Goal: Communication & Community: Ask a question

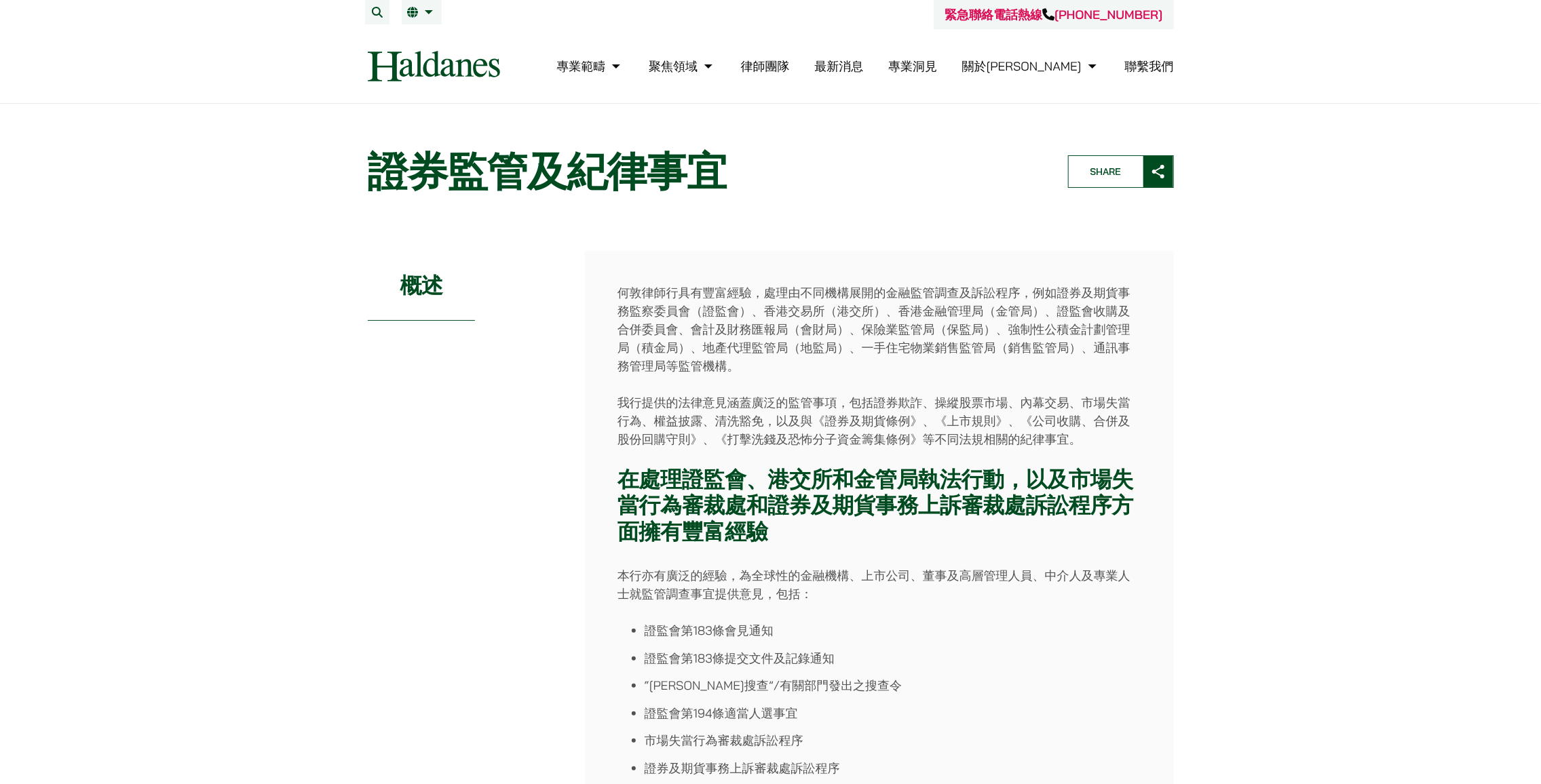
click at [1131, 70] on link "聯繫我們" at bounding box center [1150, 66] width 49 height 15
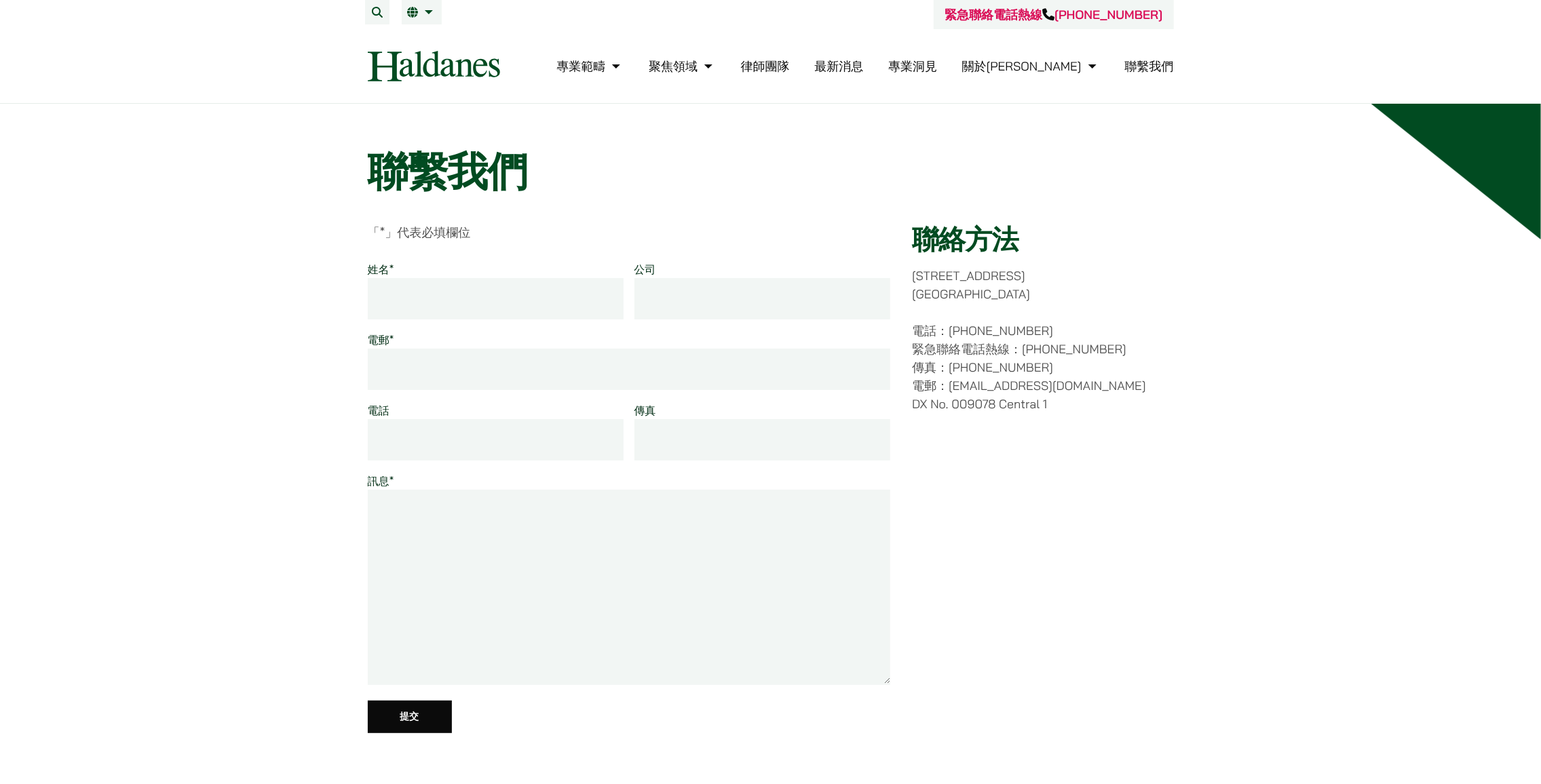
click at [489, 297] on input "姓名 *" at bounding box center [496, 298] width 256 height 42
click at [498, 247] on div "「 * 」代表必填欄位 姓名 * 公司 電郵 * 電話 傳真 訊息 * Email 此欄位用作驗證填寫的資料是否正確，請勿修改。 提交" at bounding box center [629, 478] width 523 height 510
click at [486, 294] on input "姓名 *" at bounding box center [496, 298] width 256 height 42
click at [790, 71] on link "律師團隊" at bounding box center [766, 66] width 49 height 15
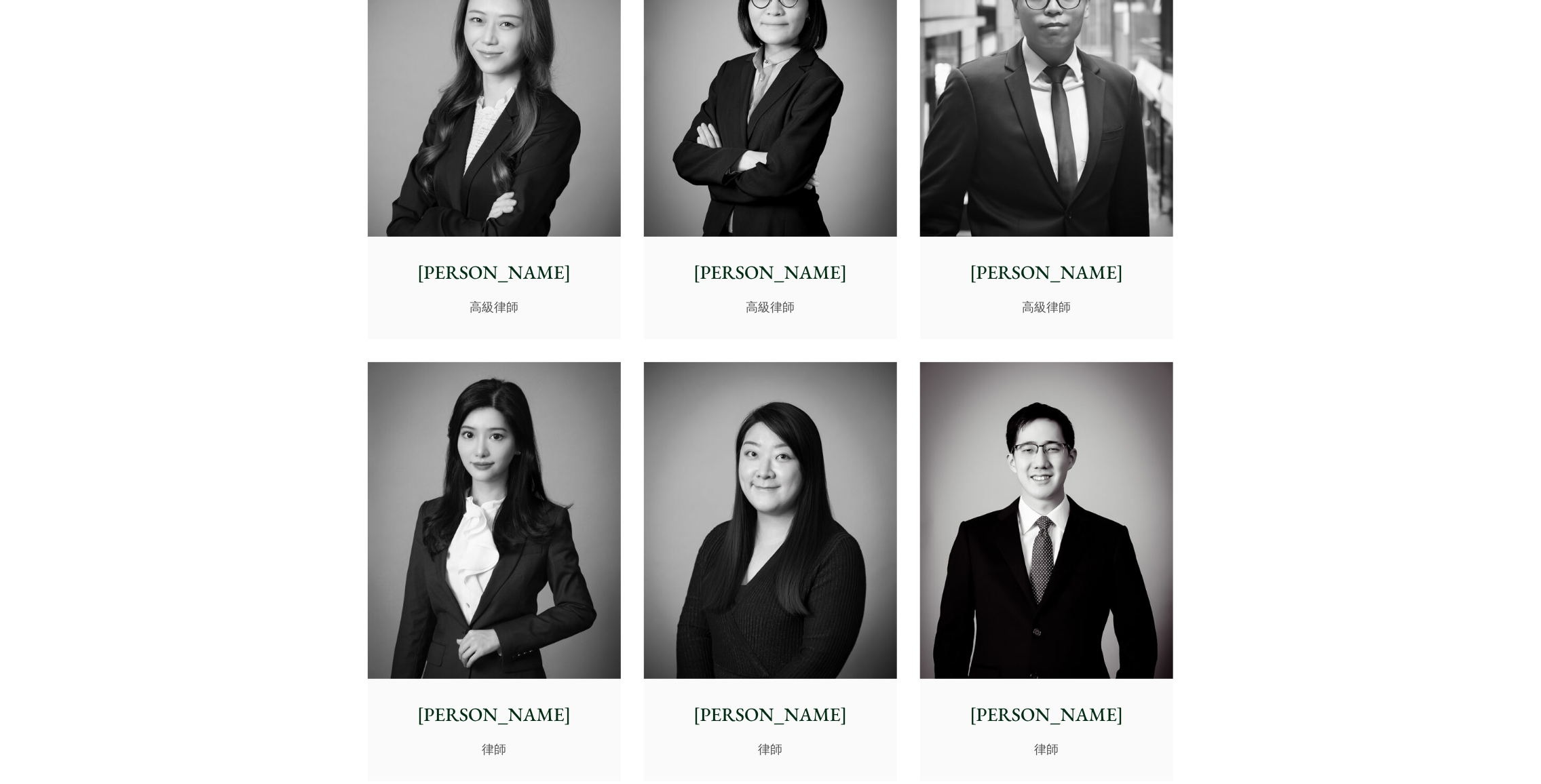
scroll to position [3662, 0]
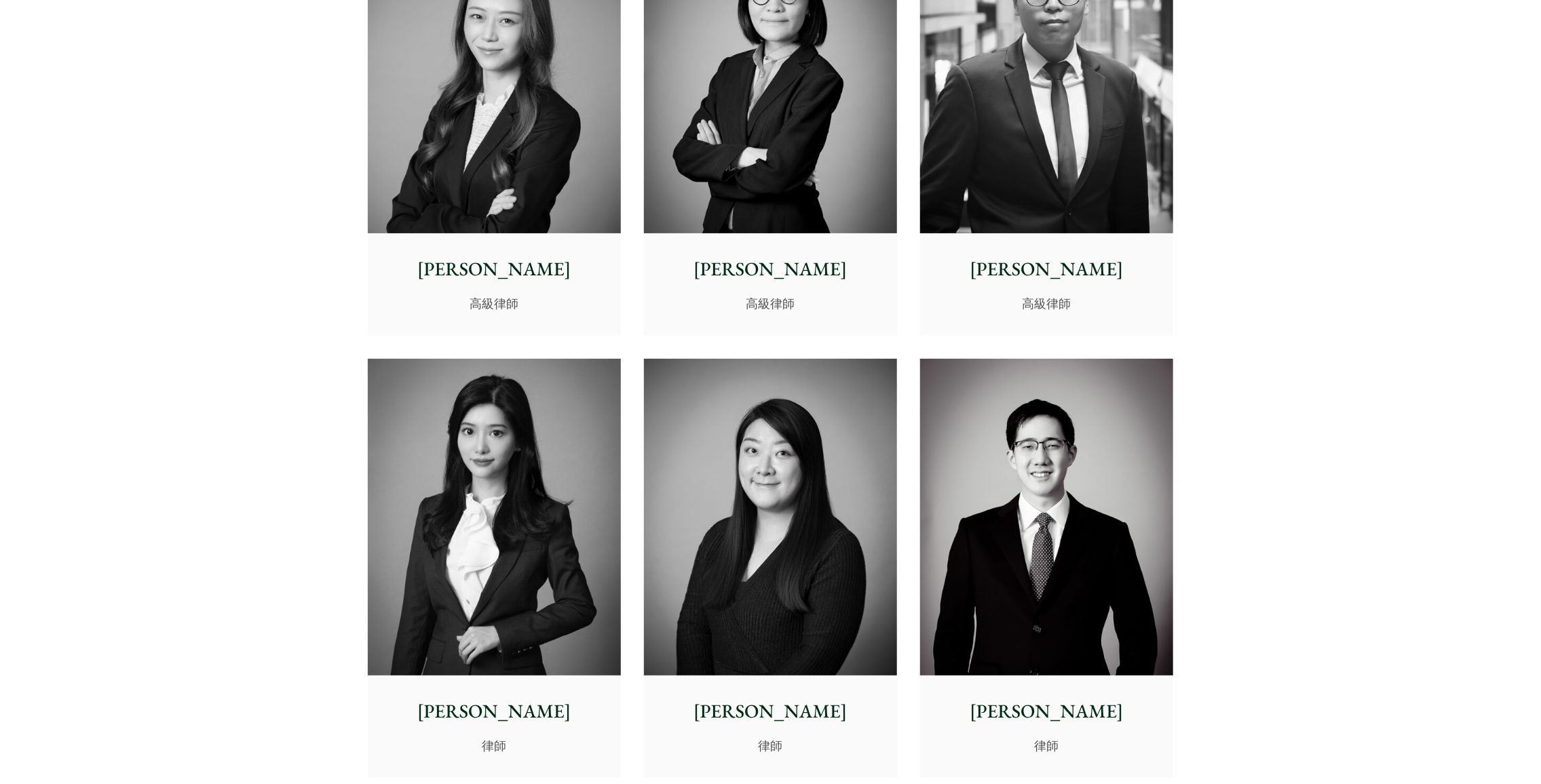
click at [531, 492] on img at bounding box center [494, 517] width 253 height 317
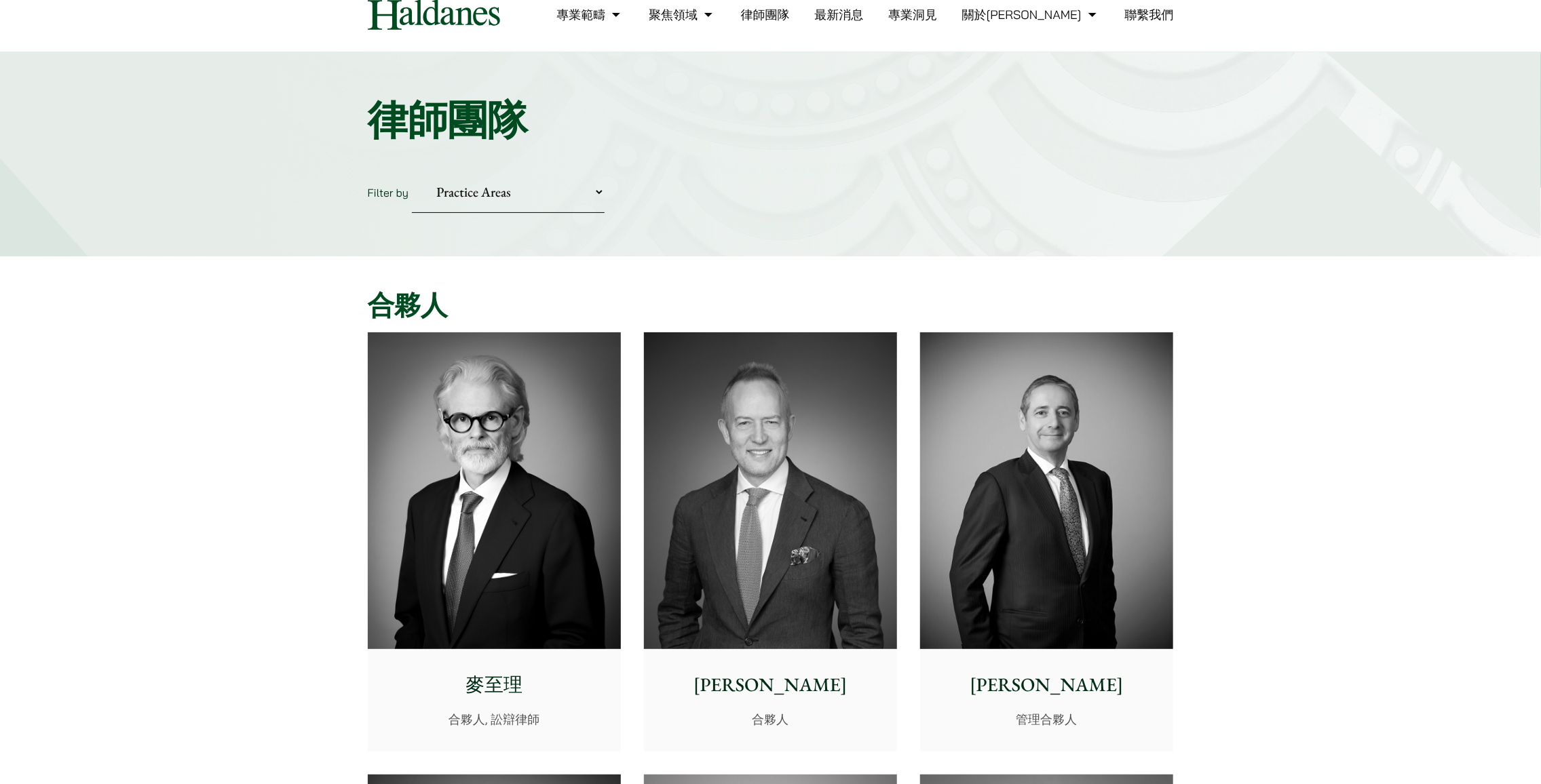
scroll to position [0, 0]
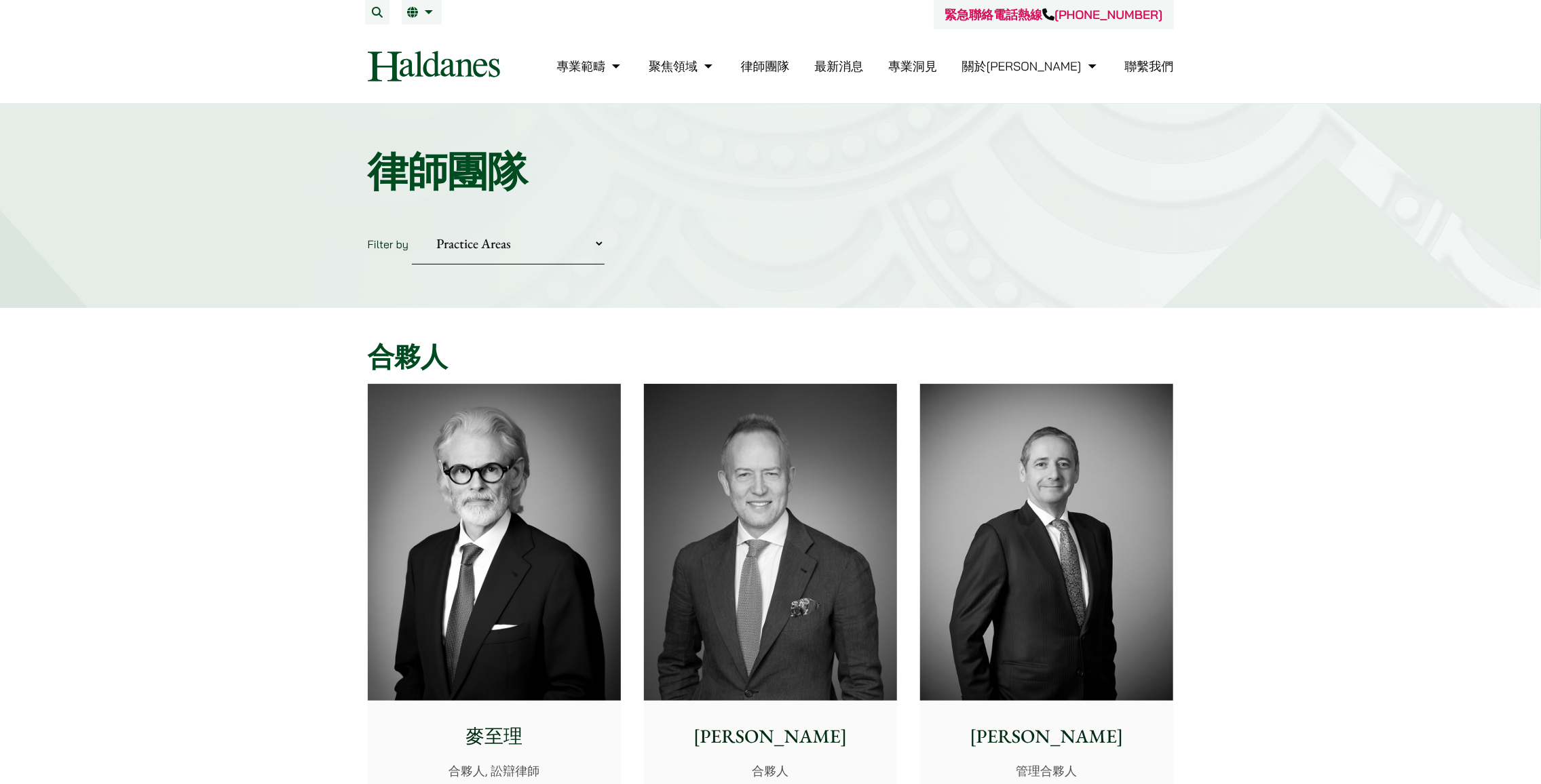
click at [590, 247] on select "Practice Areas 傳媒、娛樂及體育事務 公司及商業業務 刑事辯護 反壟斷和競爭法 婚姻及家事法 欺詐、資產追踪和追討 民事訴訟及爭議解決 物業及物…" at bounding box center [508, 243] width 193 height 42
select select "securities-regulatory-disciplinary-matters-tc"
click at [412, 223] on select "Practice Areas 傳媒、娛樂及體育事務 公司及商業業務 刑事辯護 反壟斷和競爭法 婚姻及家事法 欺詐、資產追踪和追討 民事訴訟及爭議解決 物業及物…" at bounding box center [508, 243] width 193 height 42
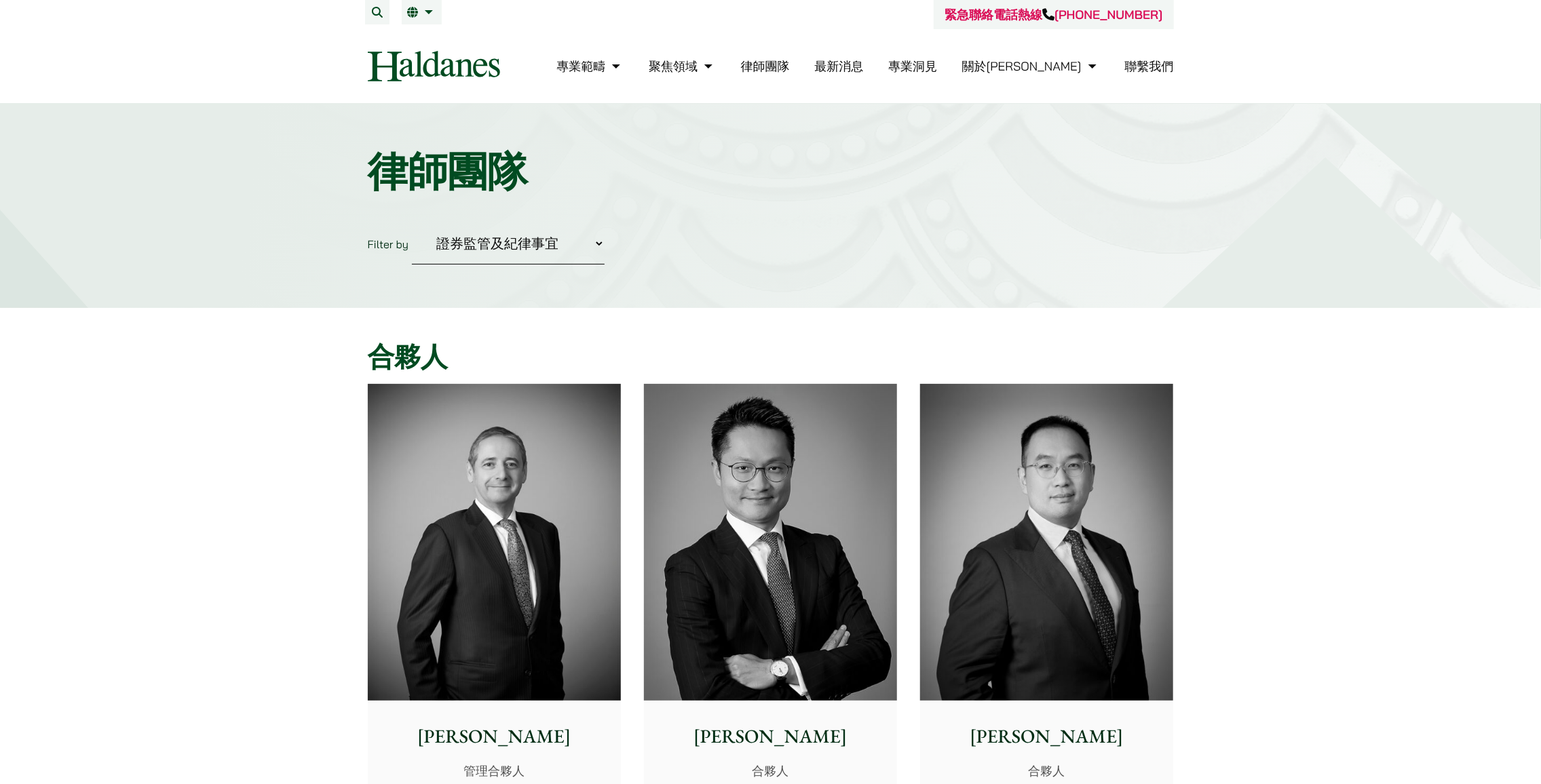
click at [1153, 62] on link "聯繫我們" at bounding box center [1150, 66] width 49 height 15
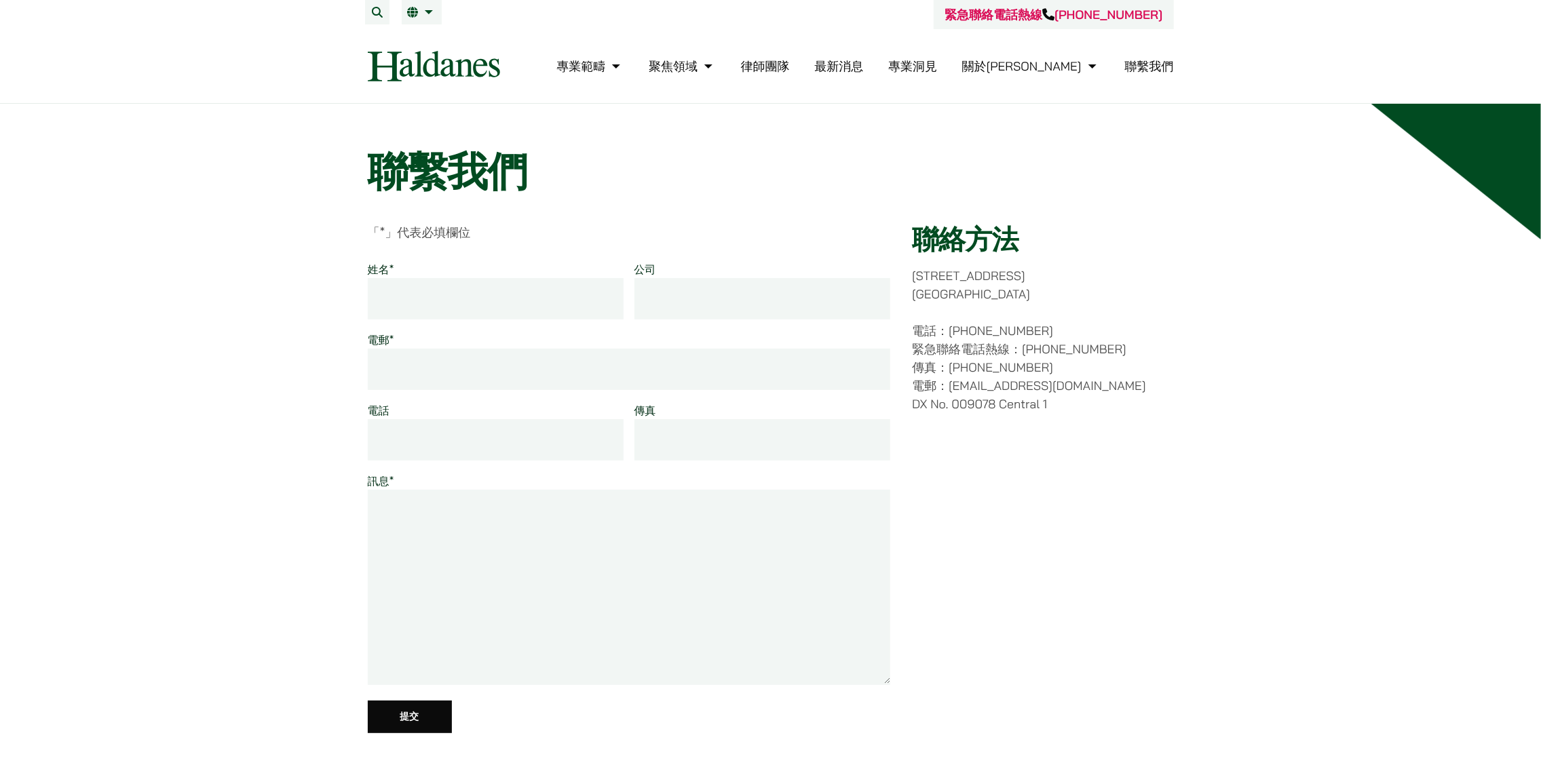
click at [476, 306] on input "姓名 *" at bounding box center [496, 298] width 256 height 42
type input "Eric Chang"
click at [453, 365] on input "電郵 *" at bounding box center [629, 369] width 523 height 42
type input "ecjordan@gmail.com"
click at [509, 442] on input "電話" at bounding box center [496, 440] width 256 height 42
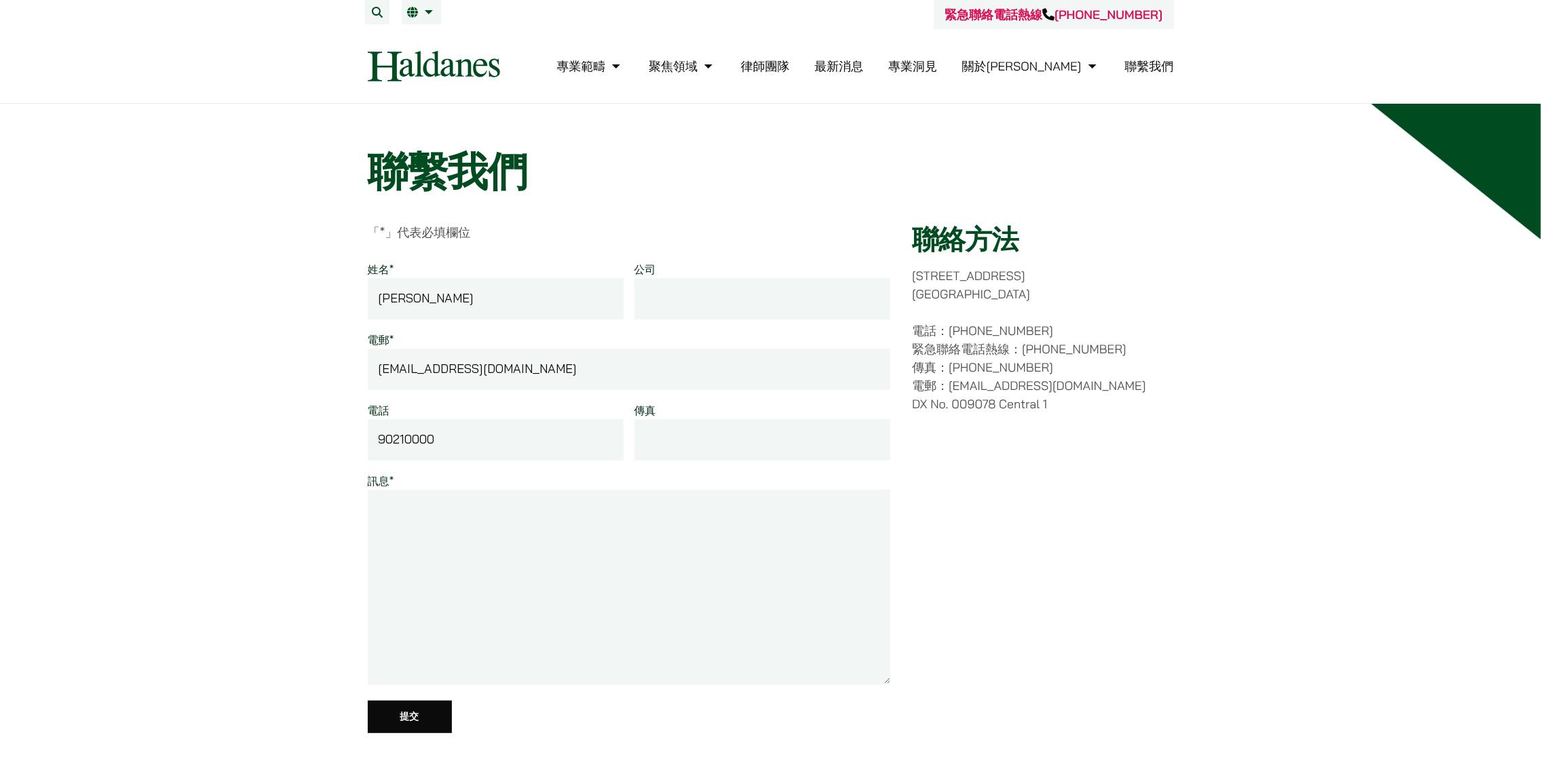
type input "90210000"
click at [636, 540] on textarea "訊息 *" at bounding box center [629, 587] width 523 height 195
click at [555, 509] on textarea "想提前咨询关于内幕交易的问题/提前准备事情" at bounding box center [629, 587] width 523 height 195
click at [623, 513] on textarea "想提前咨询关于内幕交易的问题/需要提前准备事情" at bounding box center [629, 587] width 523 height 195
click at [722, 514] on textarea "想提前咨询关于内幕交易的问题/需要提前注意和注意的事情" at bounding box center [629, 587] width 523 height 195
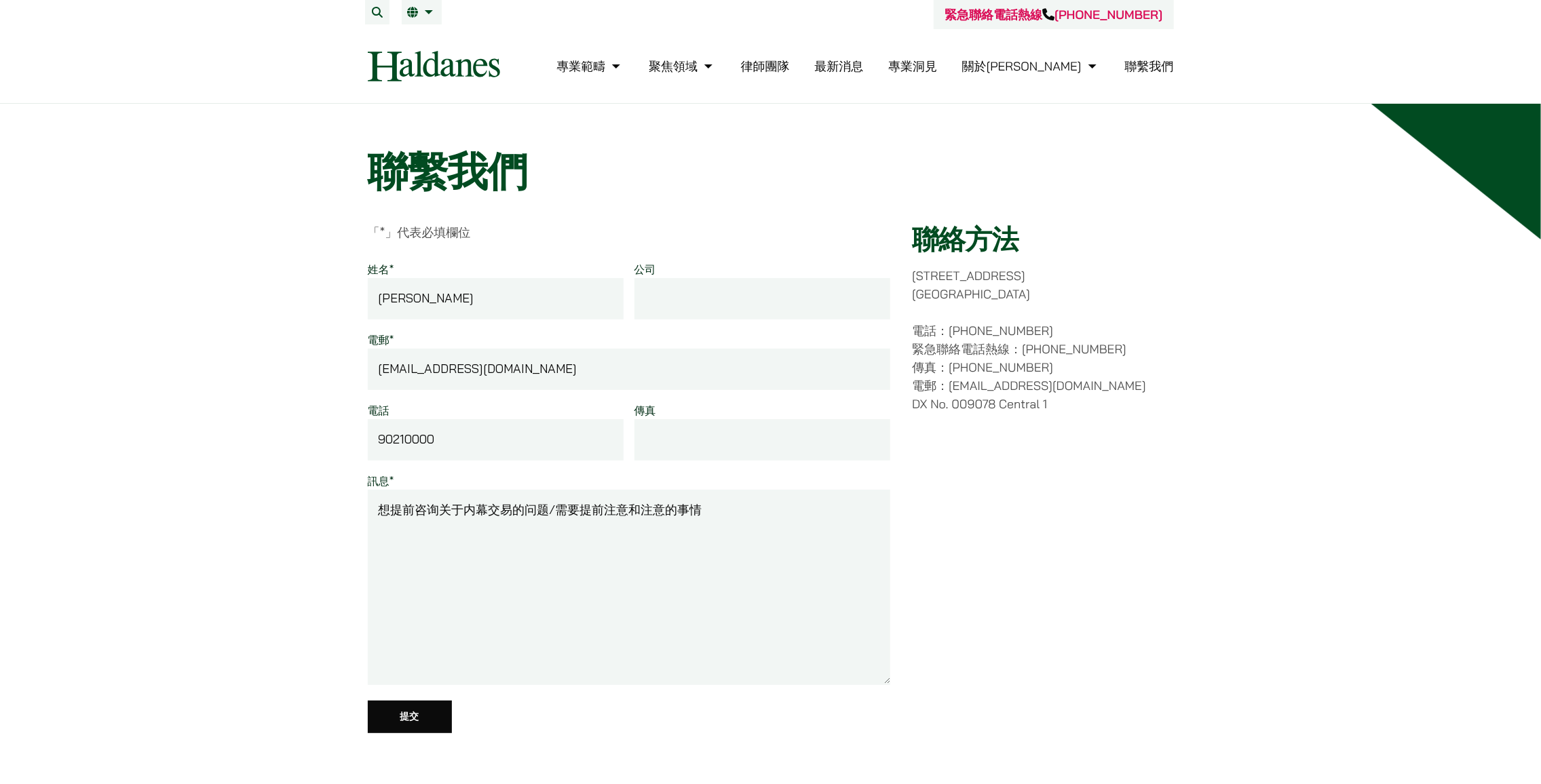
drag, startPoint x: 711, startPoint y: 509, endPoint x: 335, endPoint y: 508, distance: 376.0
click at [336, 508] on div "聯繫我們 「 * 」代表必填欄位 姓名 * Eric Chang 公司 電郵 * ecjordan@gmail.com 電話 90210000 傳真 訊息 *…" at bounding box center [770, 613] width 1541 height 1020
click at [379, 511] on textarea "想提前咨询关于内幕交易的问题/需要提前注意和注意的事情" at bounding box center [629, 587] width 523 height 195
type textarea "想提前咨询关于内幕交易的问题/需要提前注意和注意的事情"
click at [433, 711] on input "提交" at bounding box center [410, 717] width 84 height 32
